Goal: Task Accomplishment & Management: Complete application form

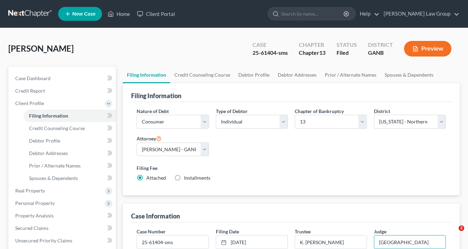
select select "1"
select select "0"
select select "3"
select select "19"
select select "0"
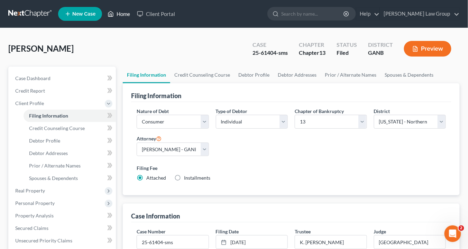
click at [121, 13] on link "Home" at bounding box center [118, 14] width 29 height 12
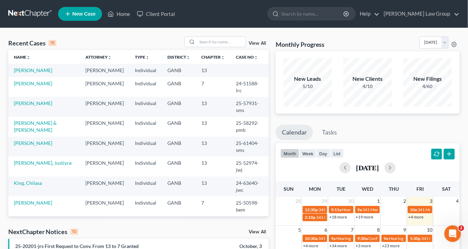
click at [212, 52] on div "Recent Cases 15 View All Name unfold_more expand_more expand_less Attorney unfo…" at bounding box center [138, 126] width 261 height 180
click at [206, 43] on input "search" at bounding box center [221, 42] width 48 height 10
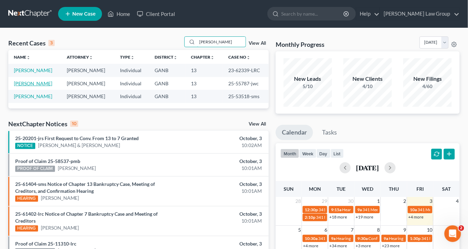
type input "[PERSON_NAME]"
click at [35, 82] on link "[PERSON_NAME]" at bounding box center [33, 83] width 38 height 6
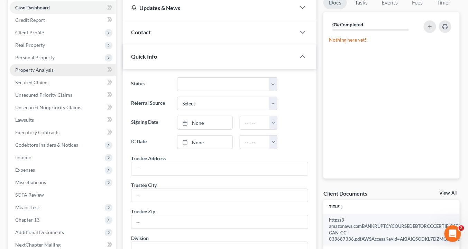
scroll to position [111, 0]
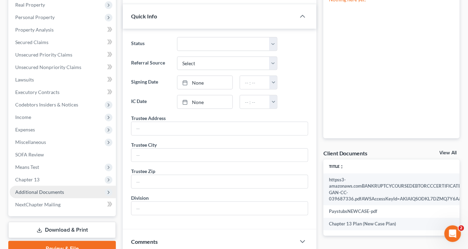
click at [67, 189] on span "Additional Documents" at bounding box center [63, 192] width 106 height 12
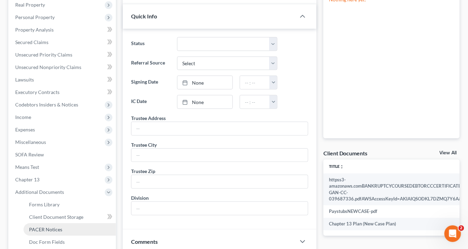
click at [62, 229] on link "PACER Notices" at bounding box center [70, 229] width 92 height 12
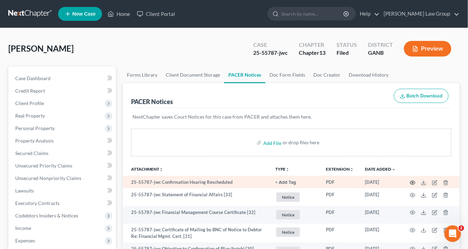
click at [413, 181] on icon "button" at bounding box center [413, 183] width 6 height 6
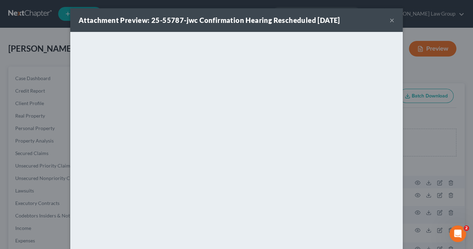
click at [389, 20] on button "×" at bounding box center [391, 20] width 5 height 8
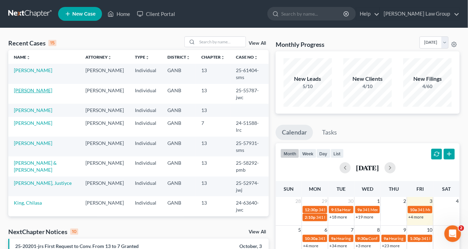
click at [38, 87] on link "[PERSON_NAME]" at bounding box center [33, 90] width 38 height 6
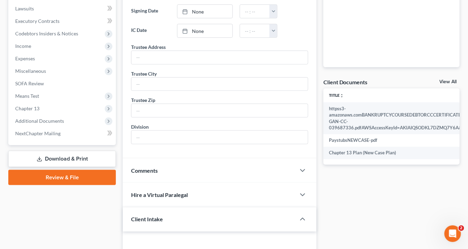
scroll to position [194, 0]
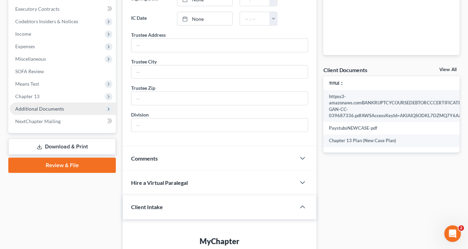
click at [55, 106] on span "Additional Documents" at bounding box center [39, 109] width 49 height 6
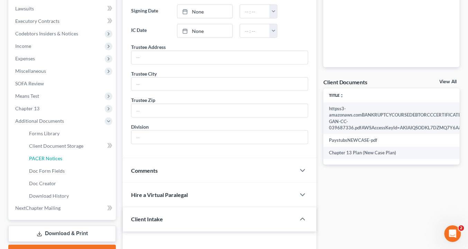
scroll to position [222, 0]
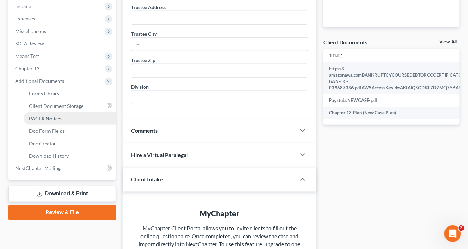
click at [54, 118] on span "PACER Notices" at bounding box center [45, 118] width 33 height 6
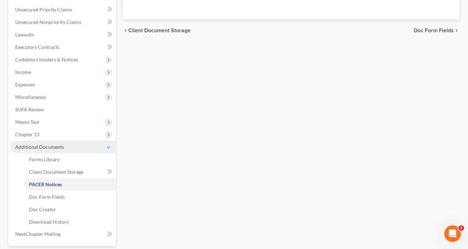
click at [54, 141] on li "Additional Documents Forms Library Client Document Storage PACER Notices Doc Fo…" at bounding box center [63, 184] width 106 height 87
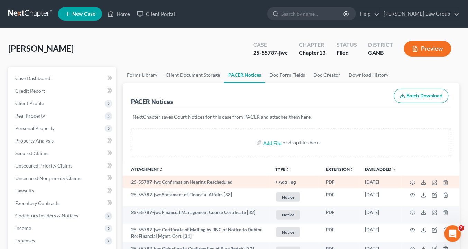
click at [413, 180] on icon "button" at bounding box center [413, 183] width 6 height 6
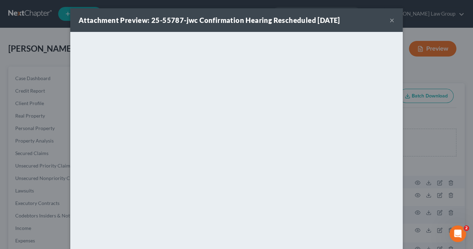
click at [391, 20] on button "×" at bounding box center [391, 20] width 5 height 8
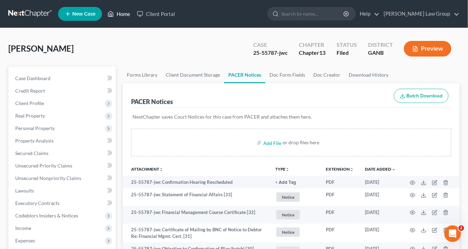
click at [123, 14] on link "Home" at bounding box center [118, 14] width 29 height 12
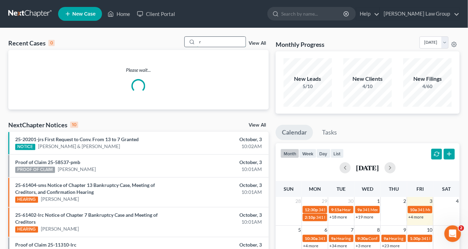
click at [203, 44] on input "r" at bounding box center [221, 42] width 48 height 10
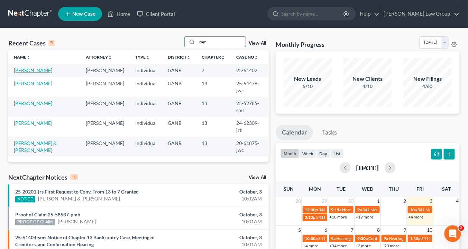
type input "ram"
click at [52, 68] on link "[PERSON_NAME]" at bounding box center [33, 70] width 38 height 6
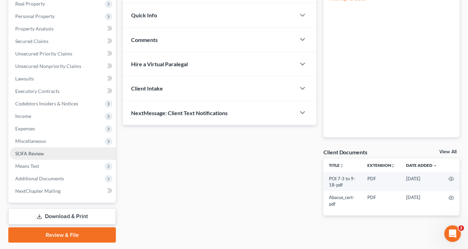
scroll to position [131, 0]
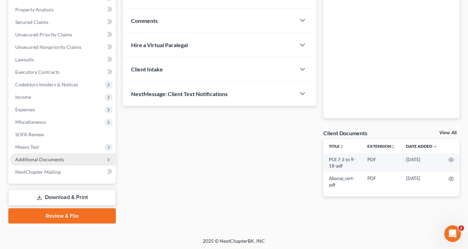
click at [70, 157] on span "Additional Documents" at bounding box center [63, 159] width 106 height 12
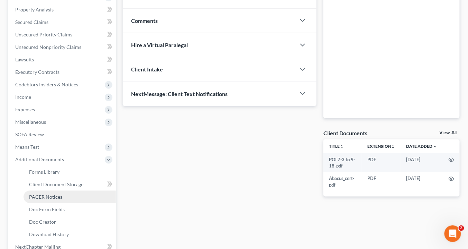
click at [65, 195] on link "PACER Notices" at bounding box center [70, 196] width 92 height 12
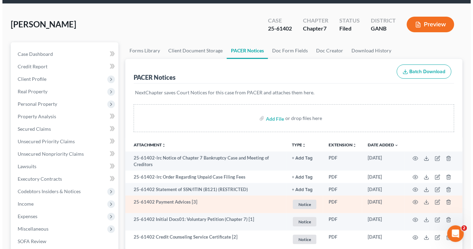
scroll to position [83, 0]
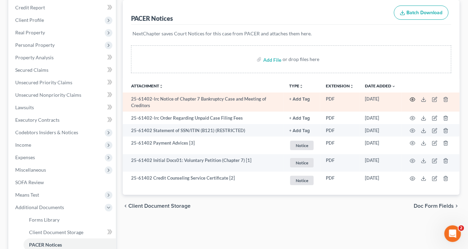
click at [413, 99] on icon "button" at bounding box center [413, 100] width 6 height 6
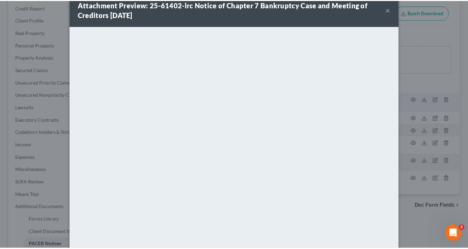
scroll to position [0, 0]
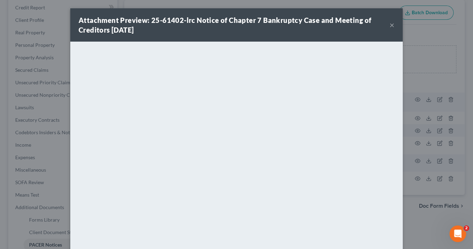
click at [389, 25] on button "×" at bounding box center [391, 25] width 5 height 8
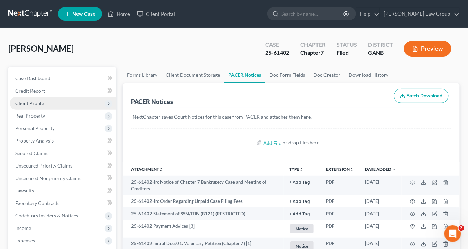
drag, startPoint x: 42, startPoint y: 102, endPoint x: 46, endPoint y: 102, distance: 3.8
click at [43, 102] on span "Client Profile" at bounding box center [63, 103] width 106 height 12
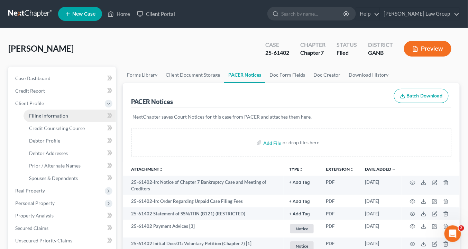
click at [39, 117] on span "Filing Information" at bounding box center [48, 116] width 39 height 6
select select "1"
select select "0"
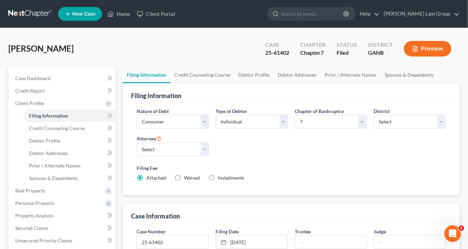
click at [158, 227] on label "Case Number" at bounding box center [151, 230] width 29 height 7
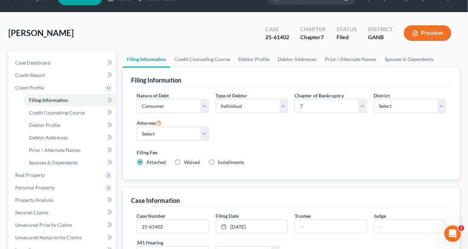
scroll to position [28, 0]
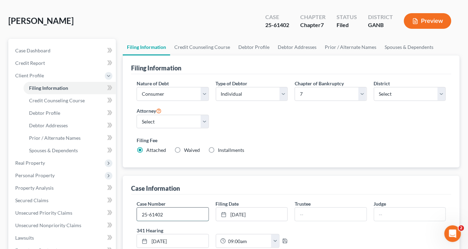
click at [172, 210] on input "25-61402" at bounding box center [172, 213] width 71 height 13
type input "25-61402-lrc"
click at [307, 211] on input "text" at bounding box center [330, 213] width 71 height 13
click at [307, 213] on input "text" at bounding box center [330, 213] width 71 height 13
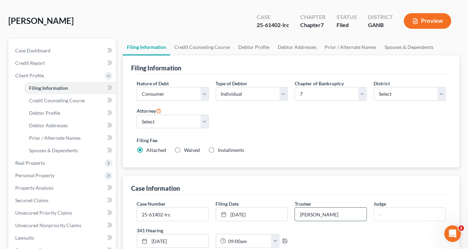
type input "Jason L. Pettie"
click at [383, 216] on input "text" at bounding box center [410, 213] width 71 height 13
type input "a"
type input "[GEOGRAPHIC_DATA]"
